Goal: Information Seeking & Learning: Learn about a topic

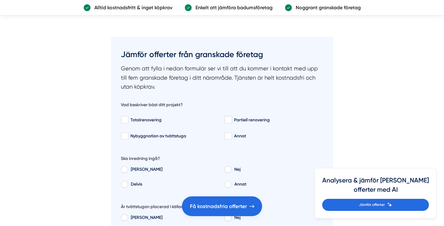
scroll to position [1993, 0]
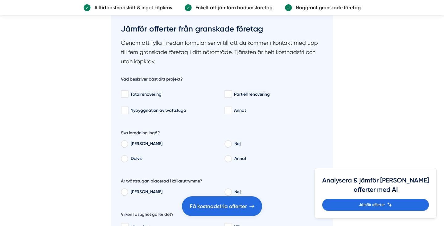
scroll to position [2094, 0]
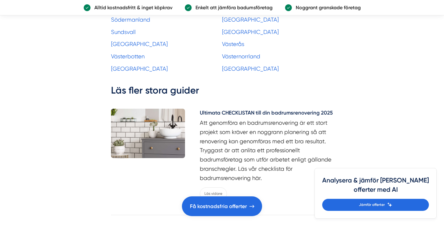
scroll to position [2976, 0]
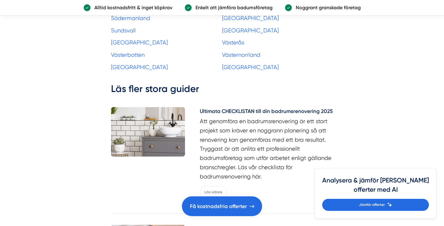
click at [231, 9] on link "[GEOGRAPHIC_DATA]" at bounding box center [250, 5] width 57 height 6
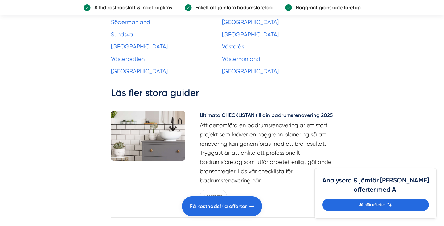
scroll to position [2972, 0]
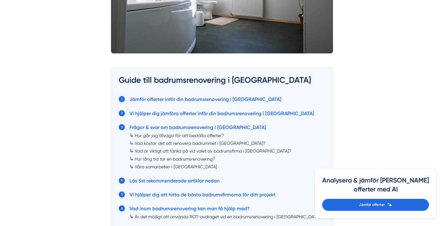
scroll to position [311, 0]
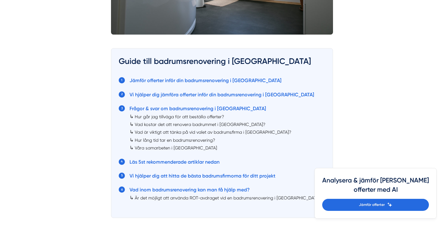
click at [225, 122] on link "Vad kostar det att renovera badrummet i [GEOGRAPHIC_DATA]?" at bounding box center [200, 124] width 131 height 5
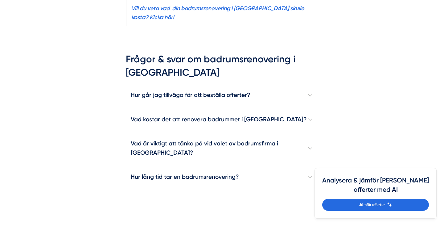
scroll to position [1261, 0]
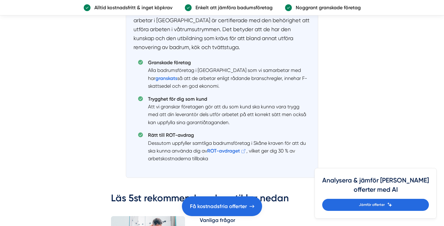
scroll to position [1636, 0]
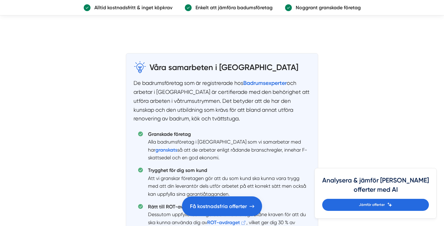
scroll to position [1669, 0]
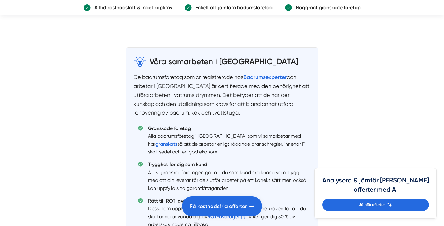
scroll to position [311, 0]
